Goal: Complete application form

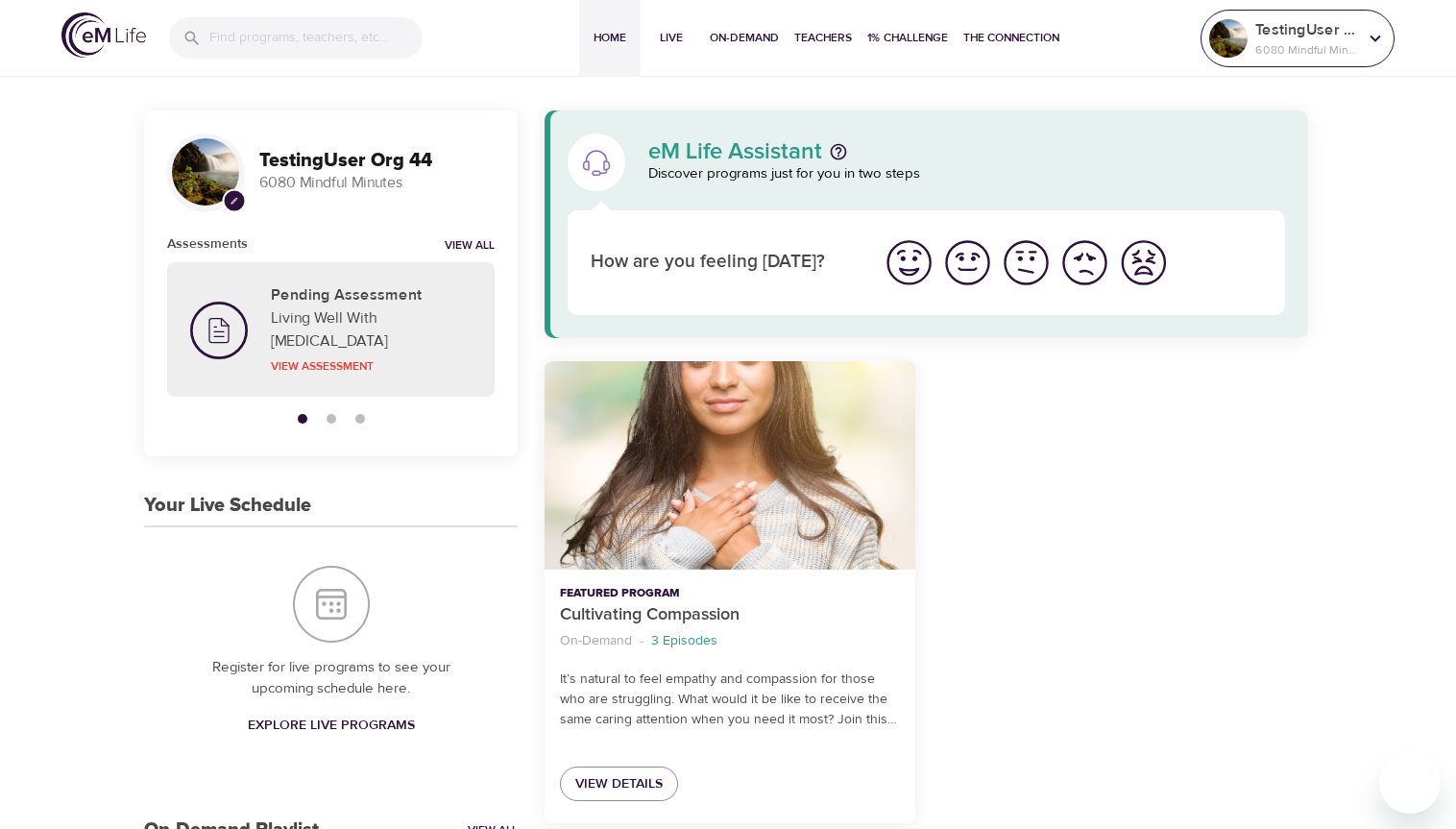
click at [1314, 38] on p "TestingUser Org 44" at bounding box center [1306, 30] width 102 height 23
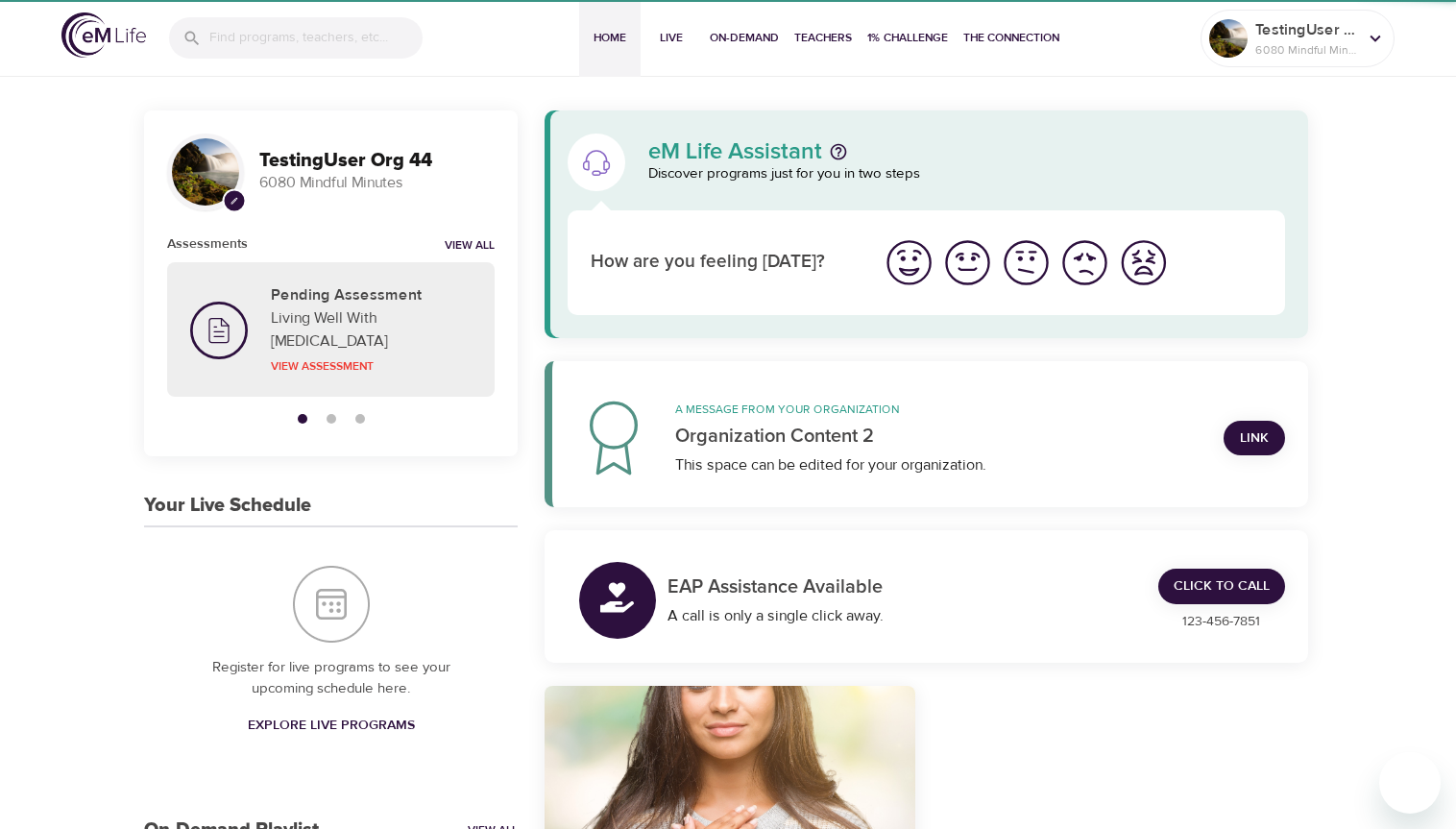
click at [1246, 452] on link "Link" at bounding box center [1254, 439] width 61 height 35
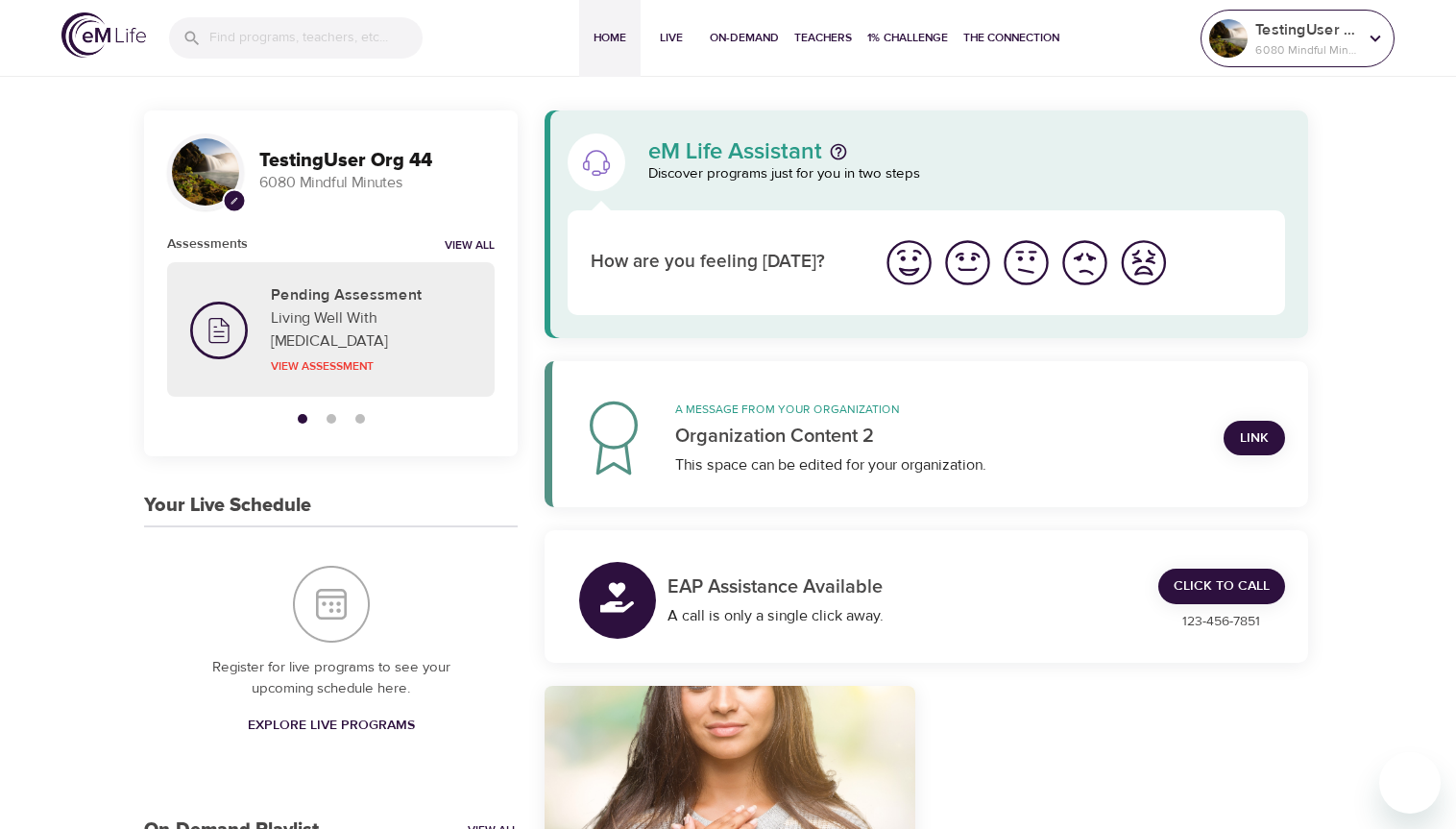
click at [1305, 37] on p "TestingUser Org 44" at bounding box center [1306, 30] width 102 height 23
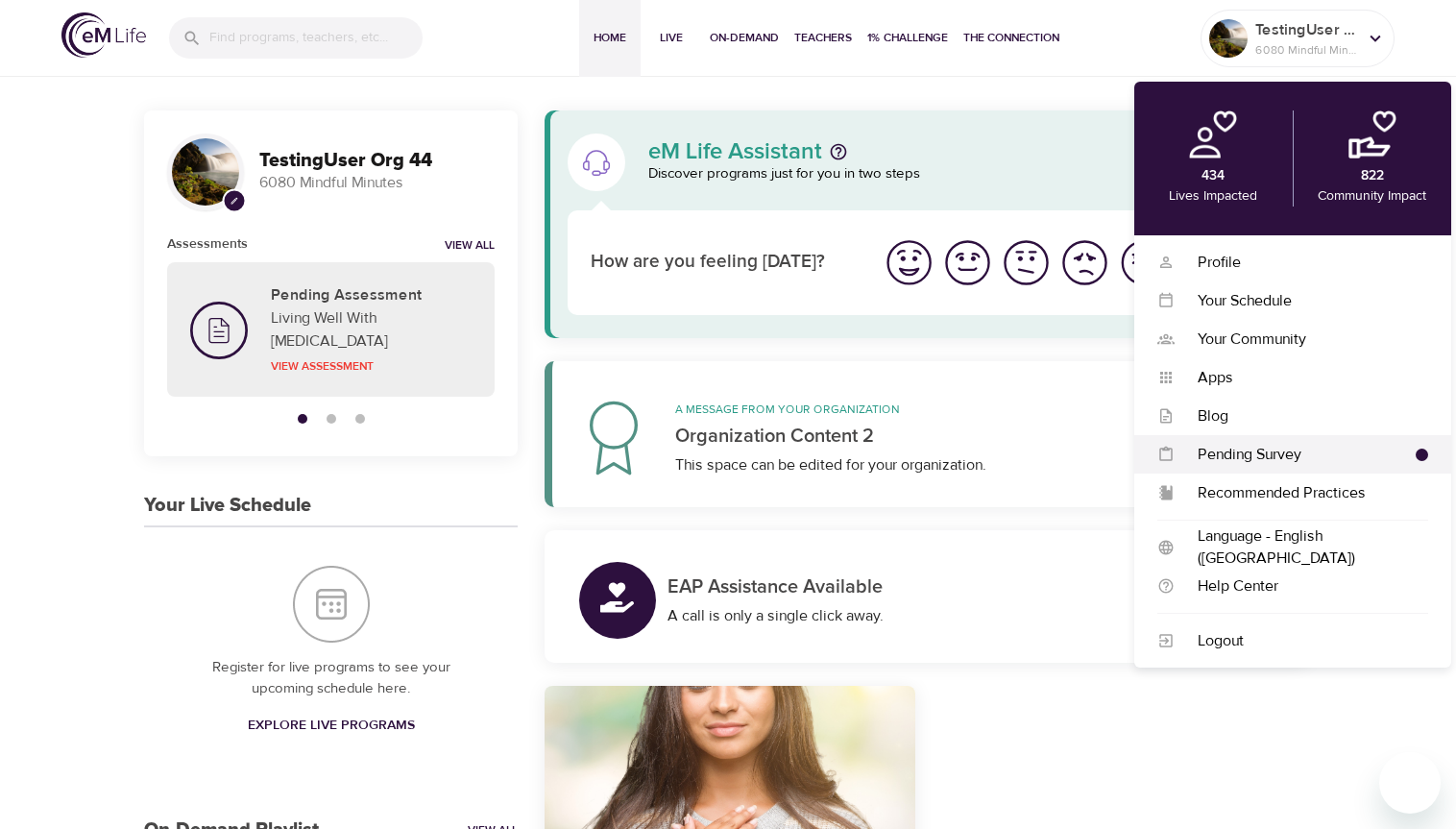
click at [1266, 444] on div "Pending Survey" at bounding box center [1295, 454] width 242 height 22
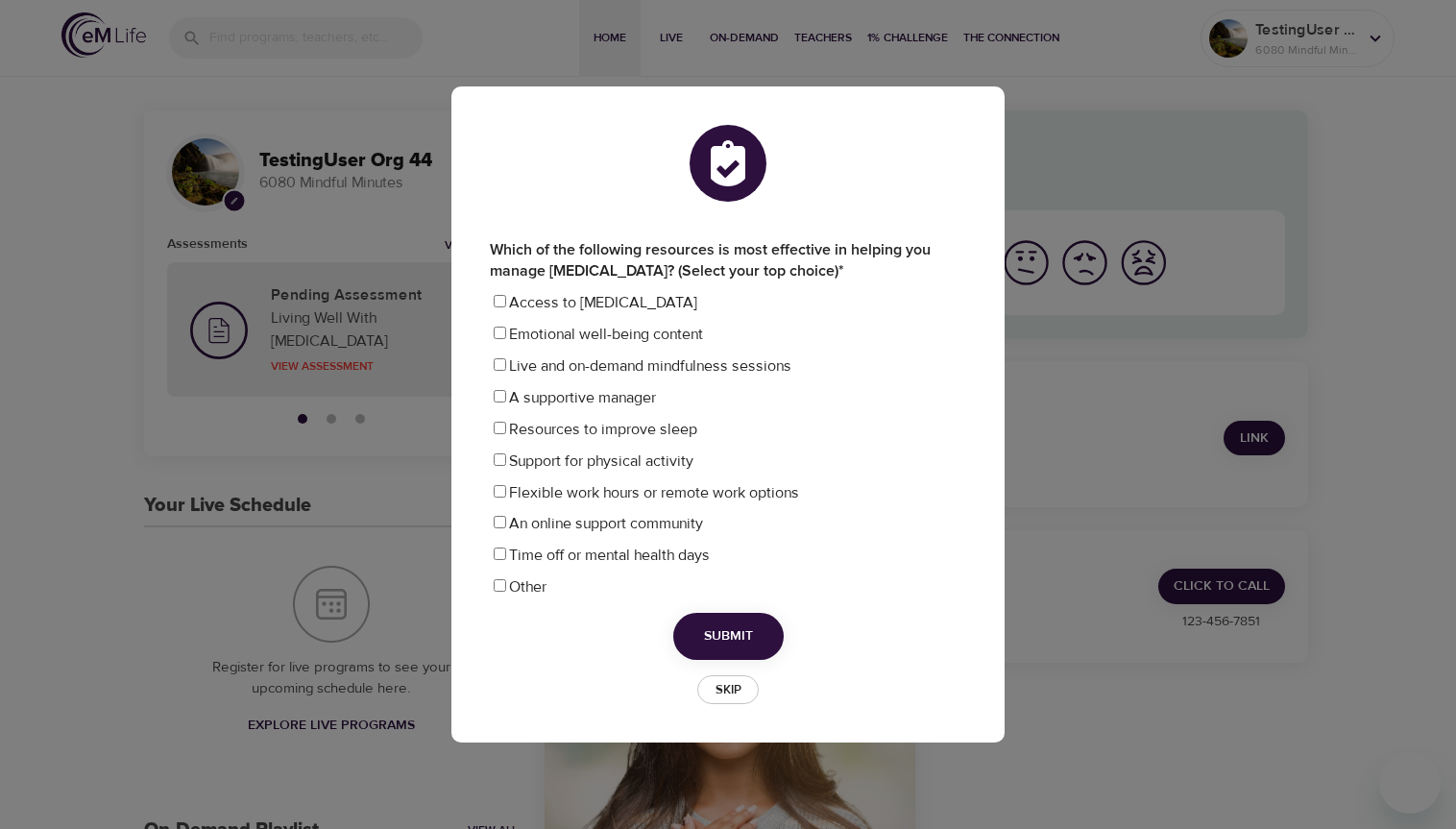
click at [605, 555] on span "Time off or mental health days" at bounding box center [609, 554] width 201 height 19
click at [507, 555] on input "Time off or mental health days" at bounding box center [500, 553] width 13 height 13
click at [715, 624] on span "Submit" at bounding box center [728, 636] width 49 height 24
checkbox input "false"
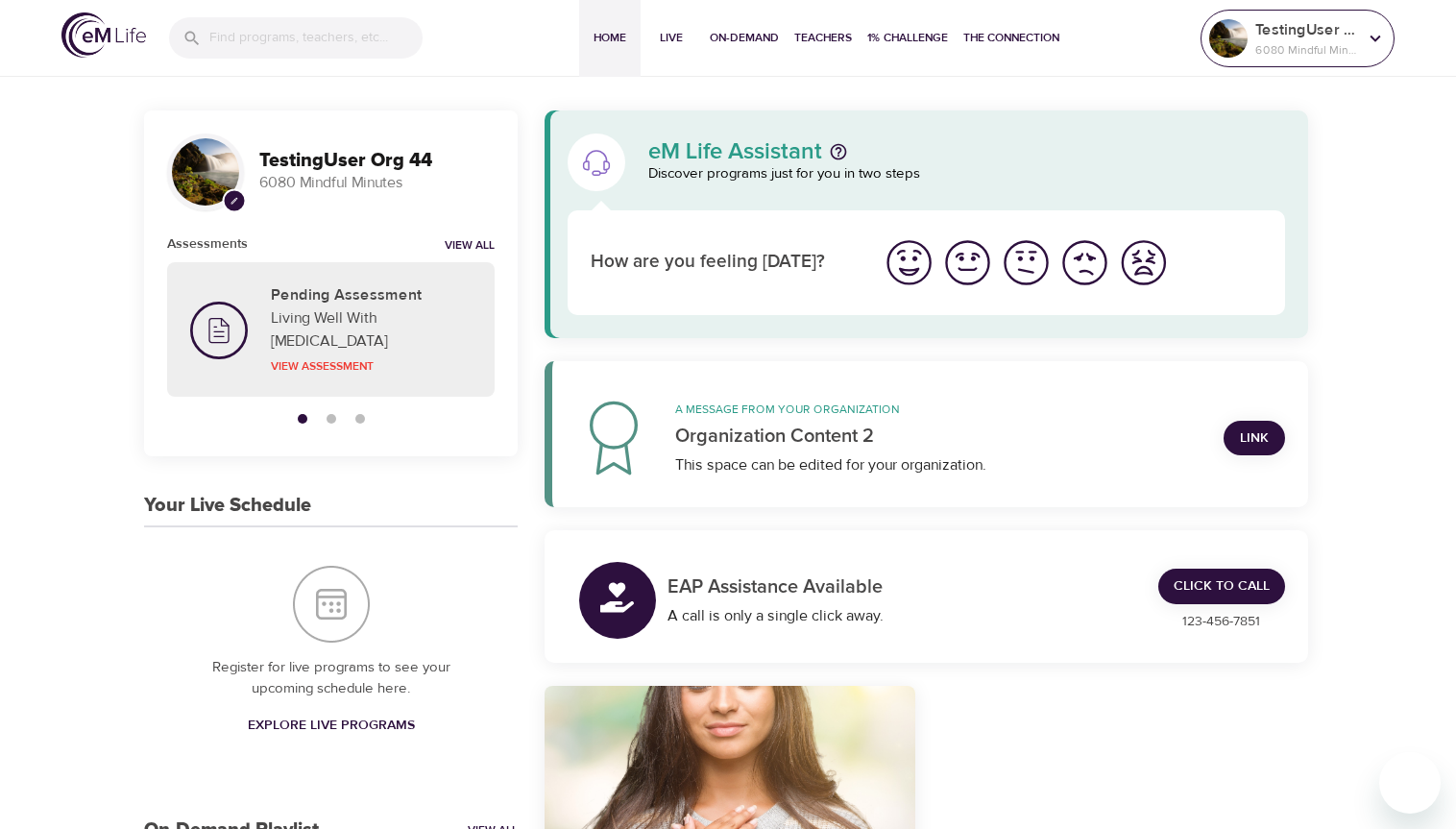
click at [1312, 48] on p "6080 Mindful Minutes" at bounding box center [1306, 50] width 102 height 18
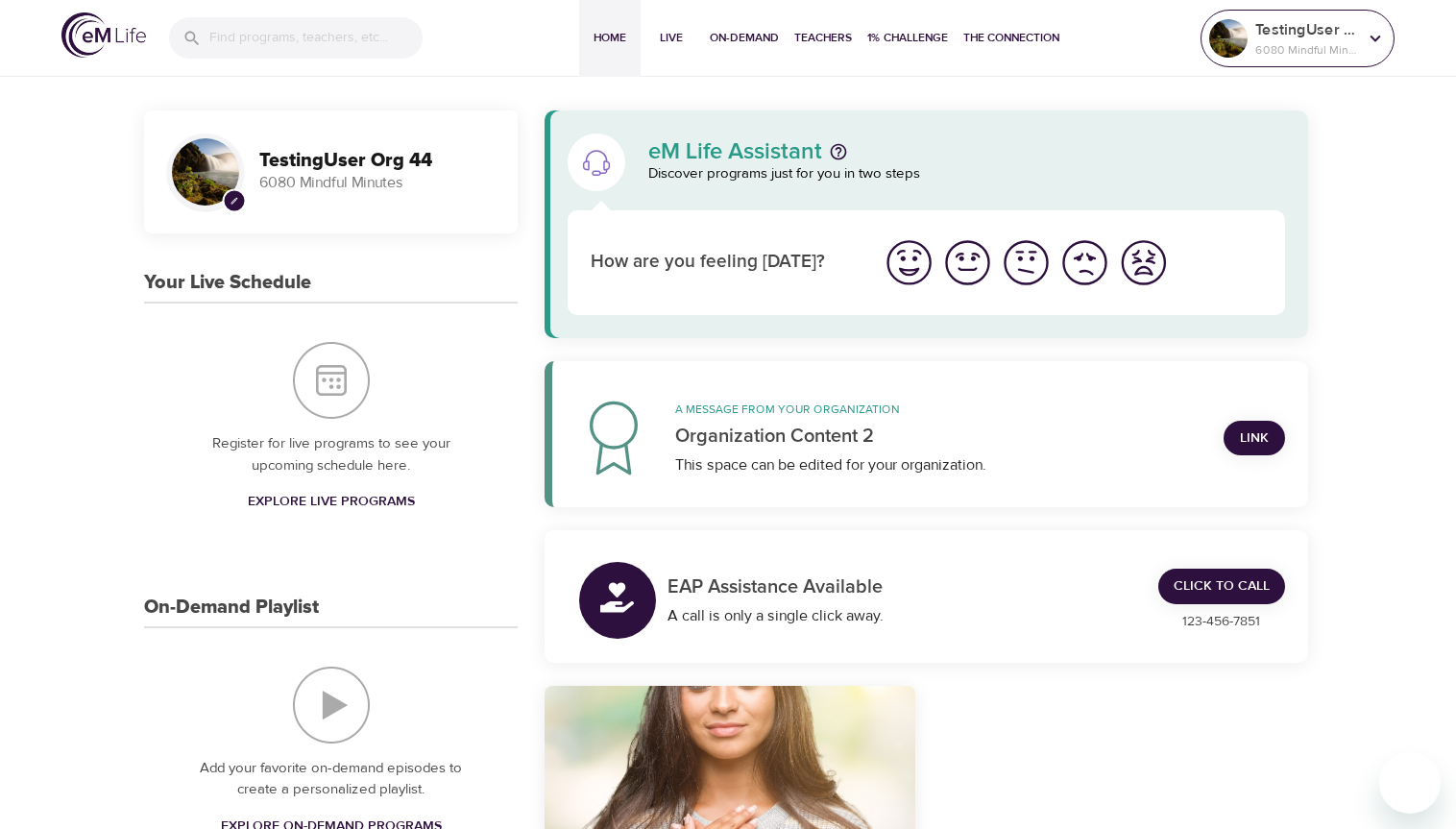
click at [1285, 48] on p "6080 Mindful Minutes" at bounding box center [1306, 50] width 102 height 18
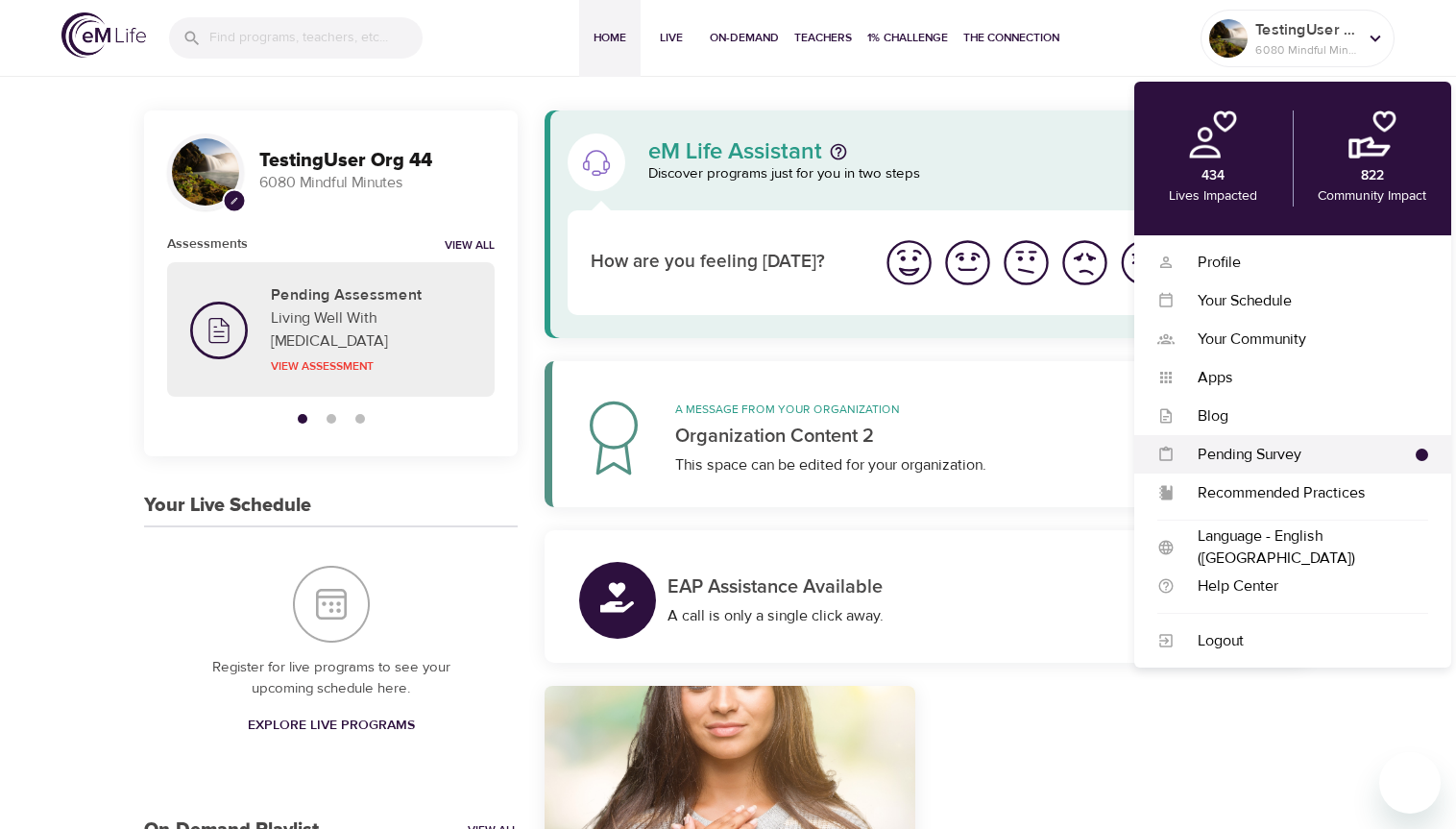
click at [1285, 437] on div "Pending Survey Pending Survey" at bounding box center [1293, 453] width 317 height 38
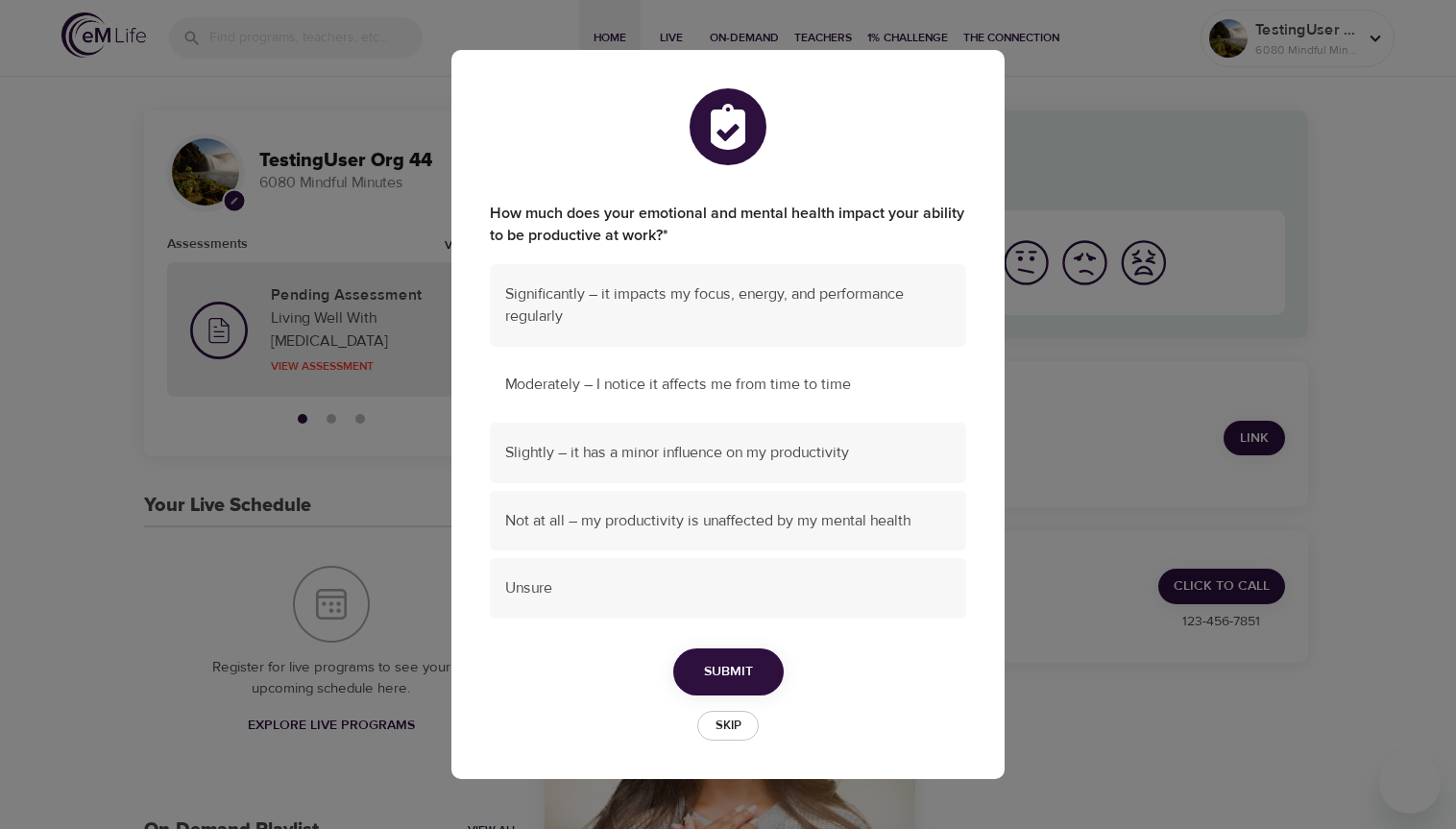
click at [748, 409] on div "Moderately – I notice it affects me from time to time" at bounding box center [728, 384] width 476 height 60
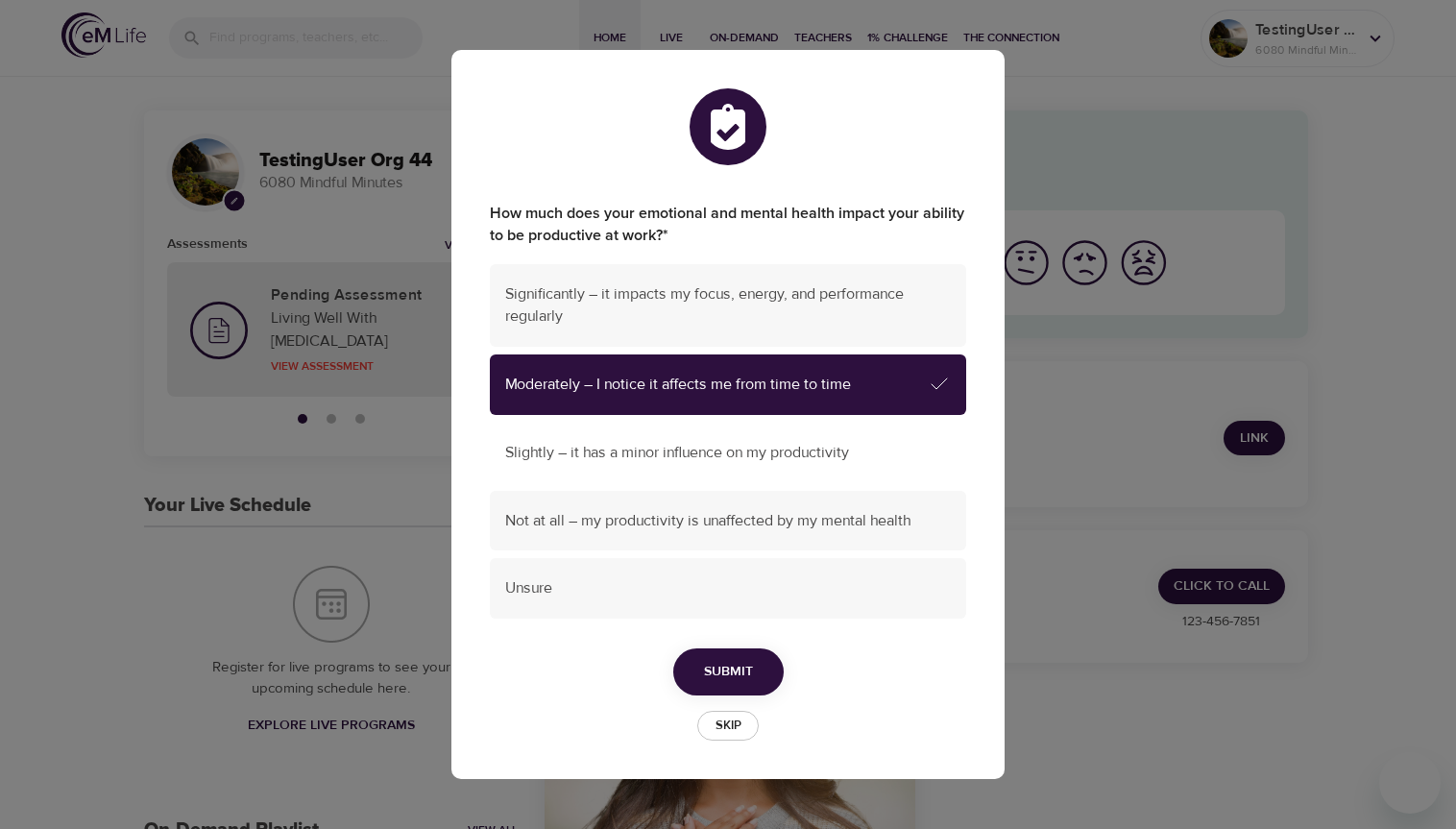
click at [731, 453] on span "Slightly – it has a minor influence on my productivity" at bounding box center [728, 452] width 446 height 22
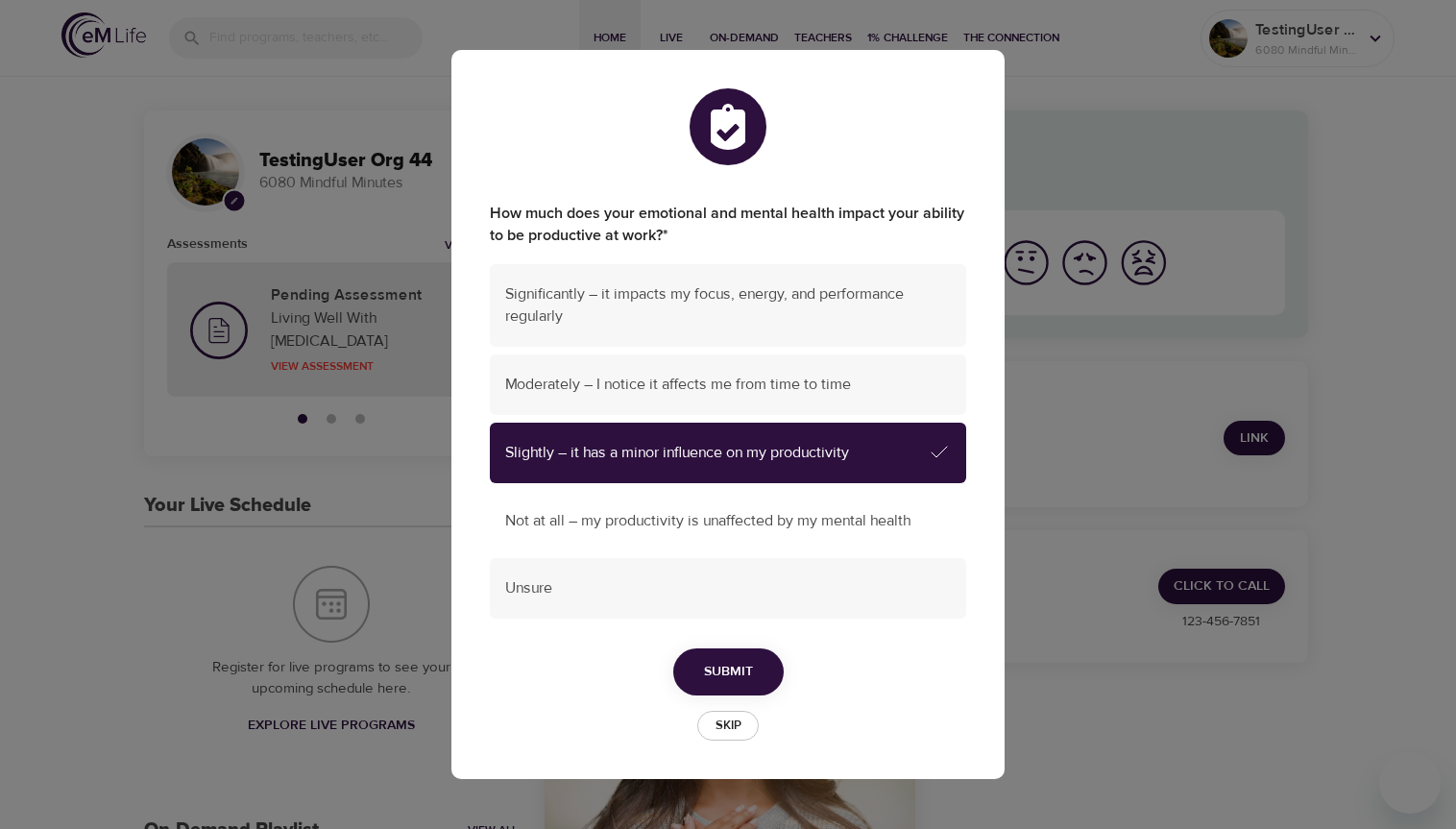
click at [721, 506] on div "Not at all – my productivity is unaffected by my mental health" at bounding box center [728, 520] width 476 height 60
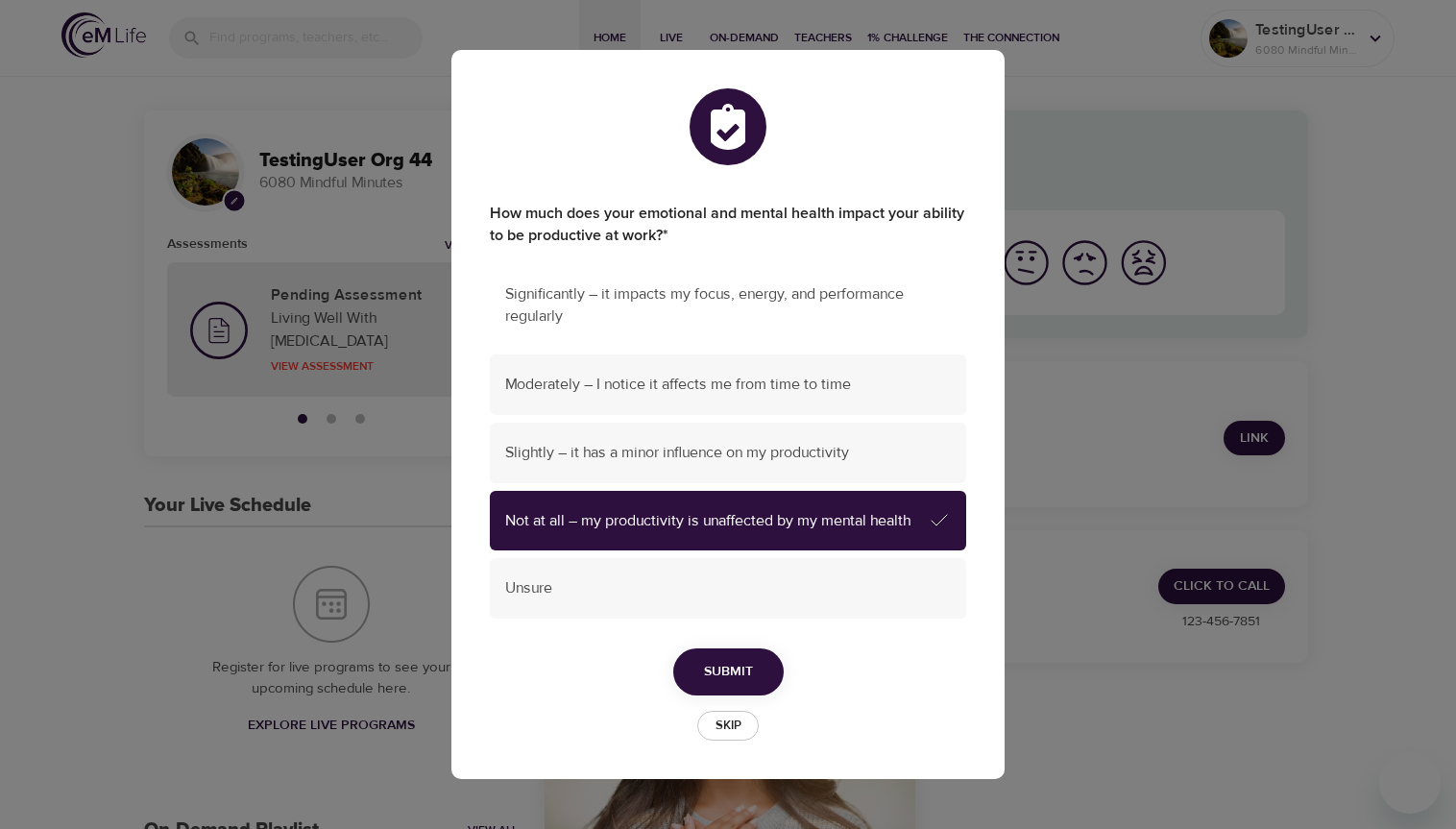
click at [764, 300] on span "Significantly – it impacts my focus, energy, and performance regularly" at bounding box center [728, 305] width 446 height 44
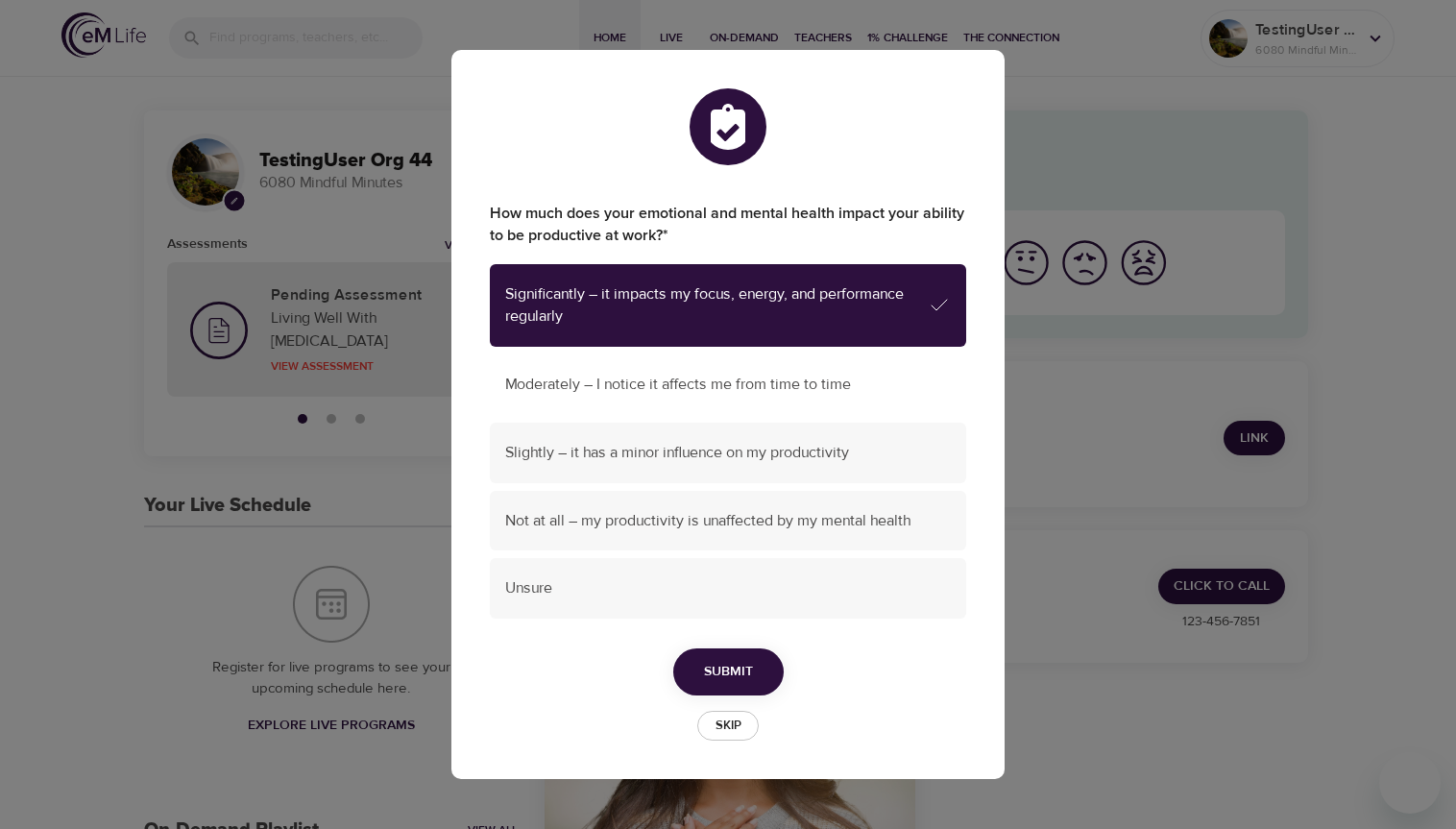
click at [745, 361] on div "Moderately – I notice it affects me from time to time" at bounding box center [728, 384] width 476 height 60
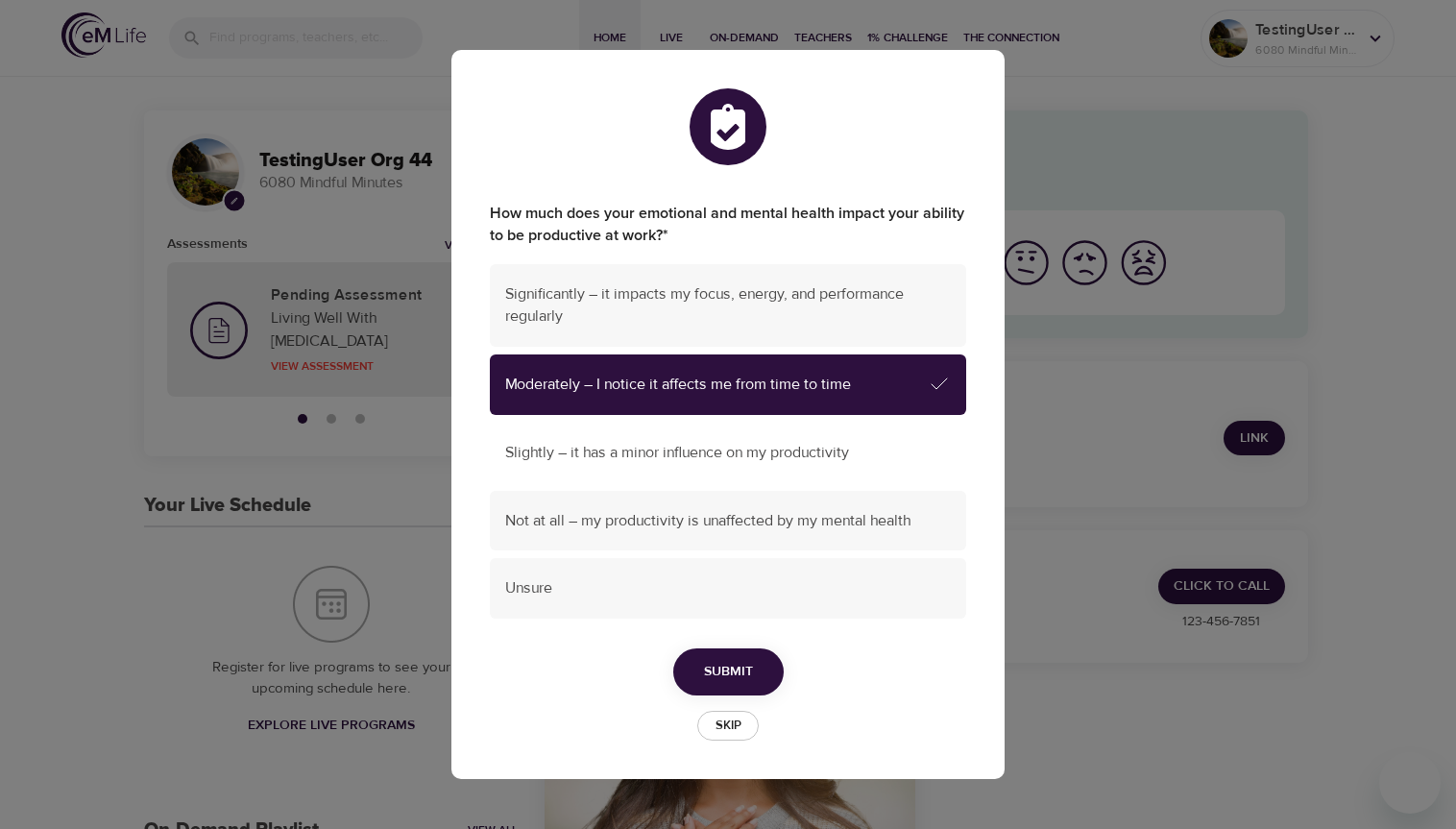
click at [725, 440] on div "Slightly – it has a minor influence on my productivity" at bounding box center [728, 452] width 476 height 60
